Goal: Navigation & Orientation: Find specific page/section

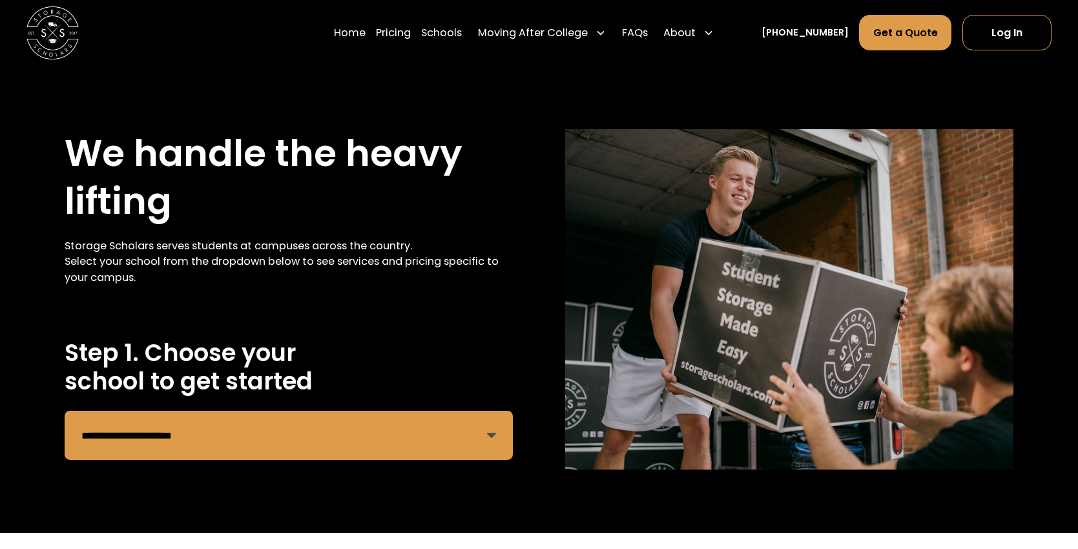
select select "**********"
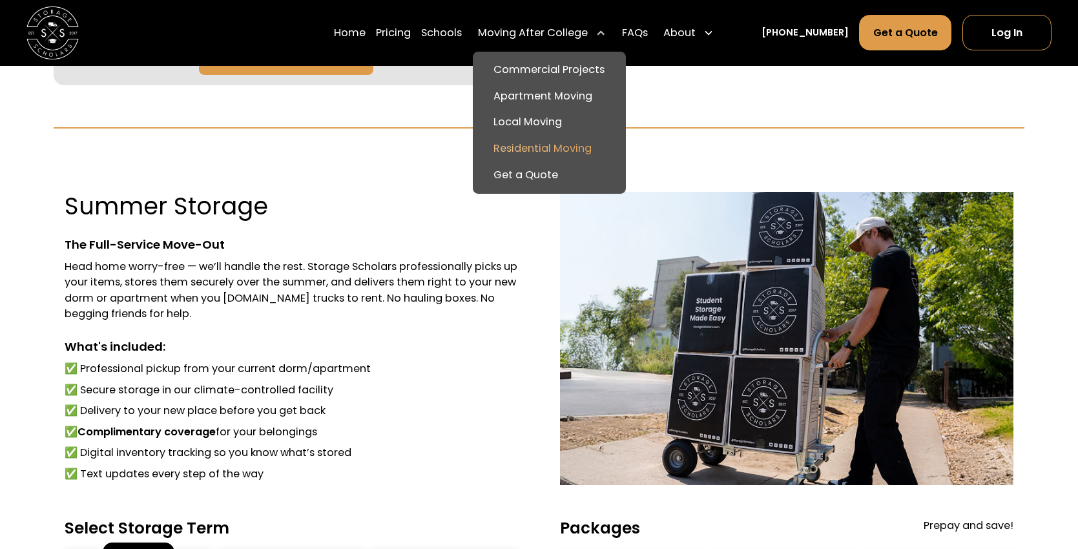
click at [572, 149] on link "Residential Moving" at bounding box center [549, 149] width 143 height 26
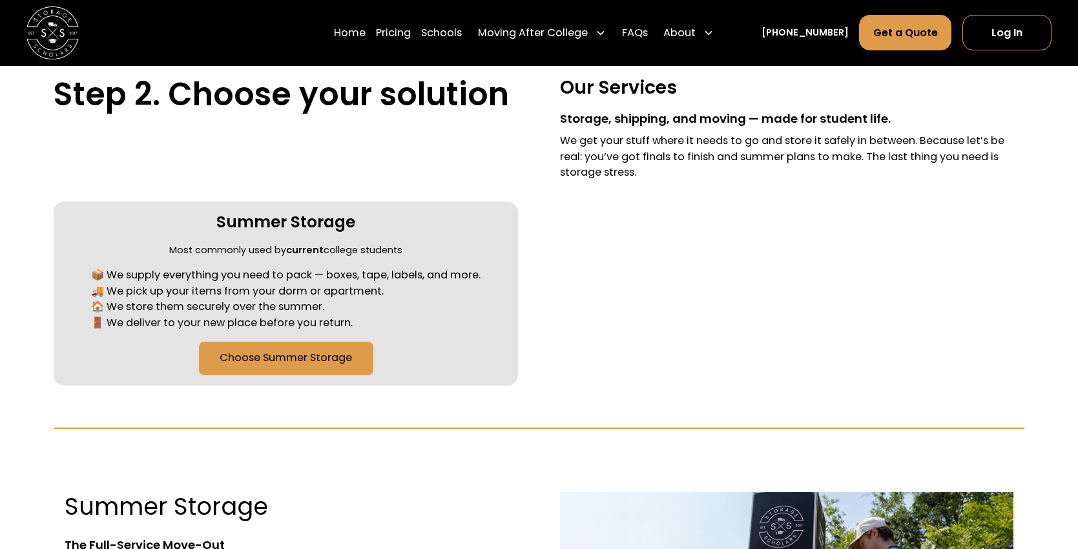
scroll to position [412, 0]
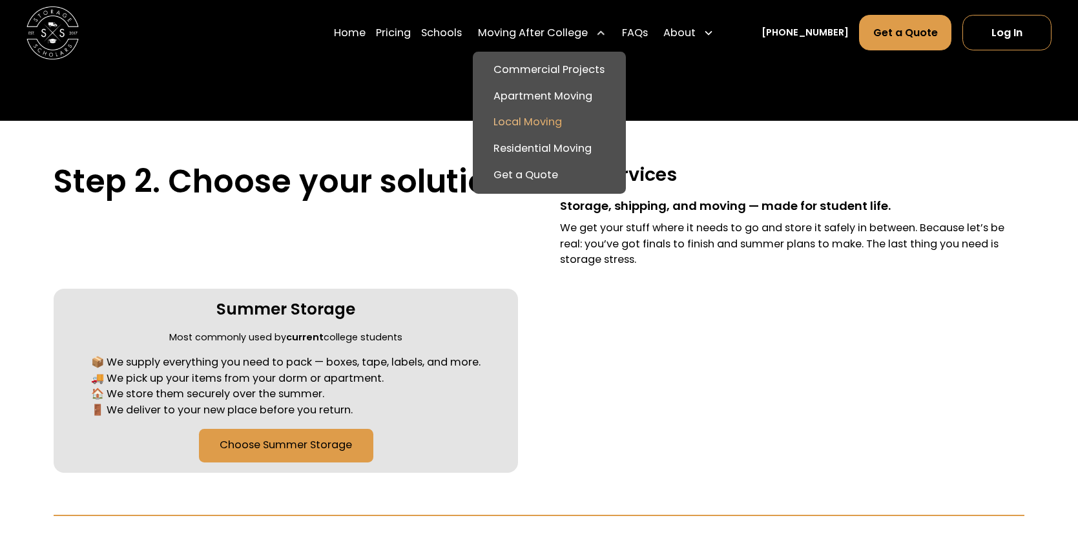
click at [568, 118] on link "Local Moving" at bounding box center [549, 122] width 143 height 26
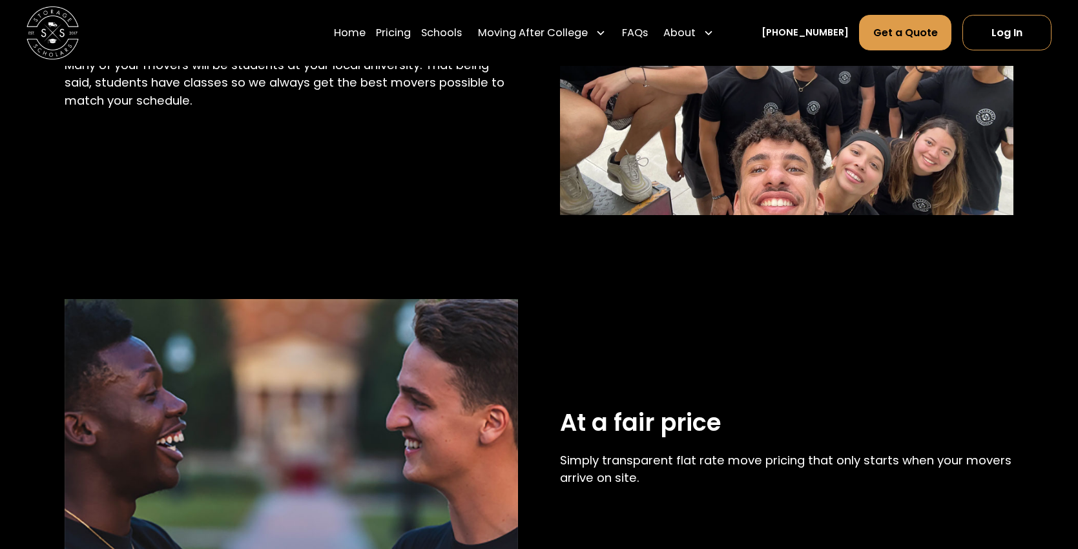
scroll to position [1809, 0]
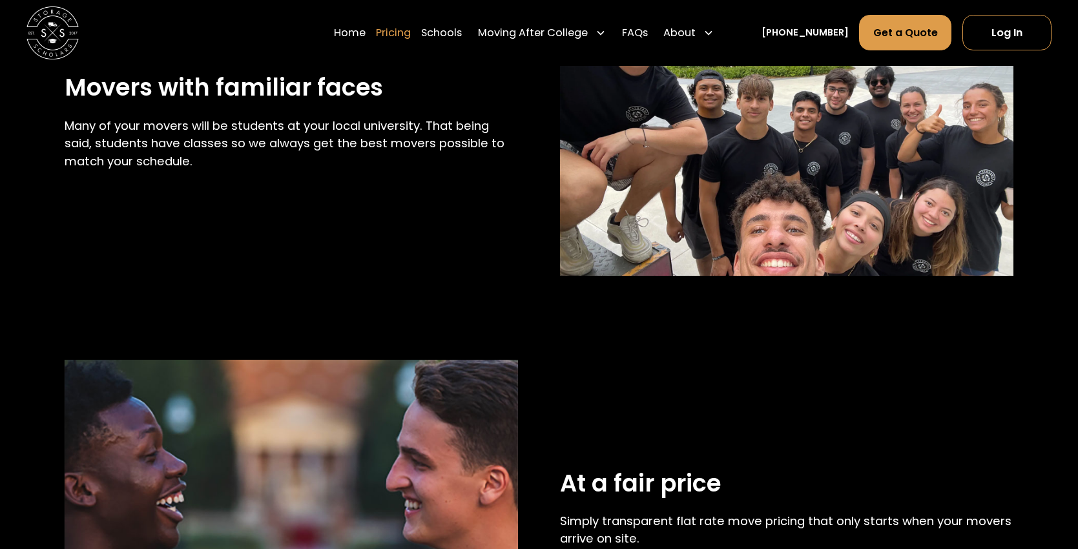
click at [411, 31] on link "Pricing" at bounding box center [393, 32] width 35 height 37
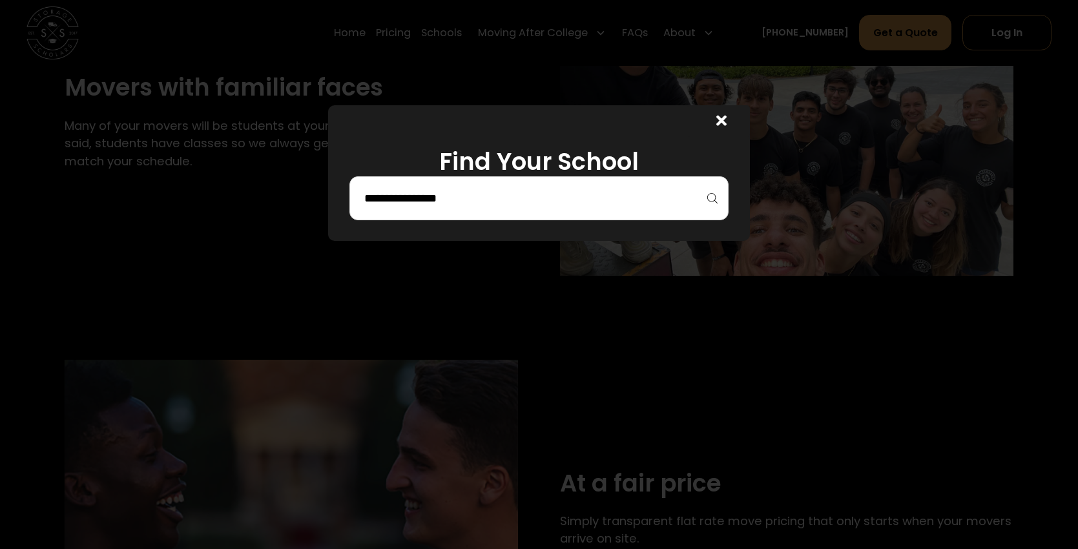
click at [727, 121] on icon at bounding box center [721, 121] width 10 height 10
